Goal: Use online tool/utility

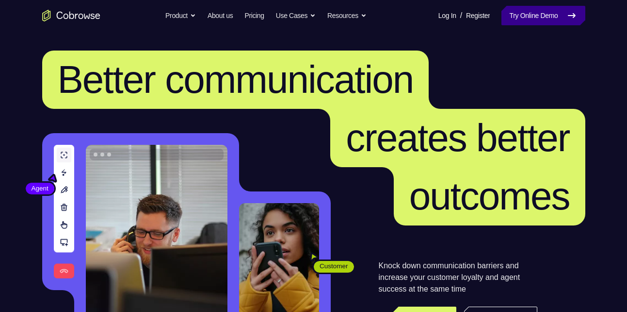
click at [520, 17] on link "Try Online Demo" at bounding box center [543, 15] width 83 height 19
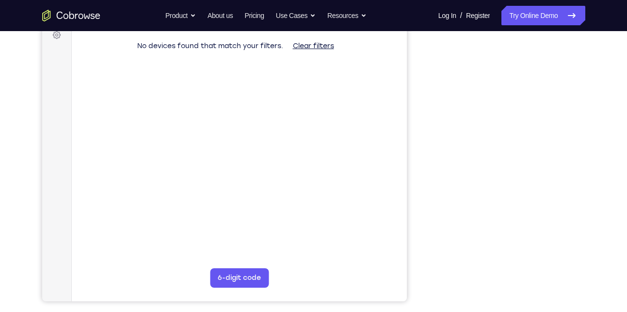
scroll to position [151, 0]
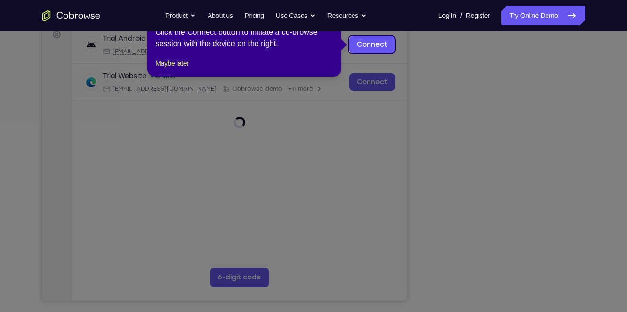
click at [546, 245] on icon at bounding box center [317, 156] width 635 height 312
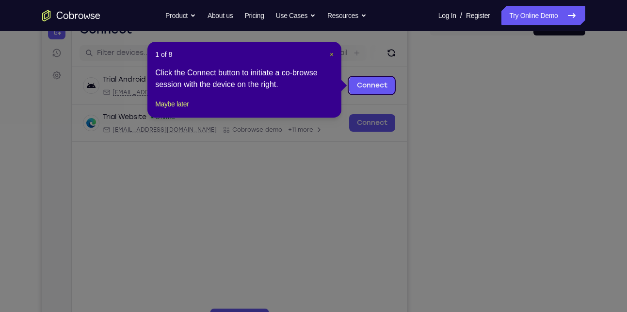
click at [331, 58] on span "×" at bounding box center [332, 54] width 4 height 8
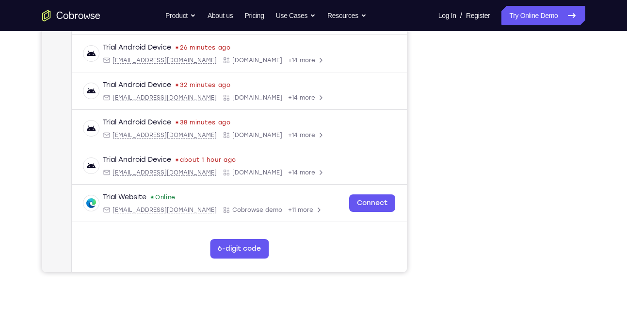
scroll to position [180, 0]
